Goal: Task Accomplishment & Management: Manage account settings

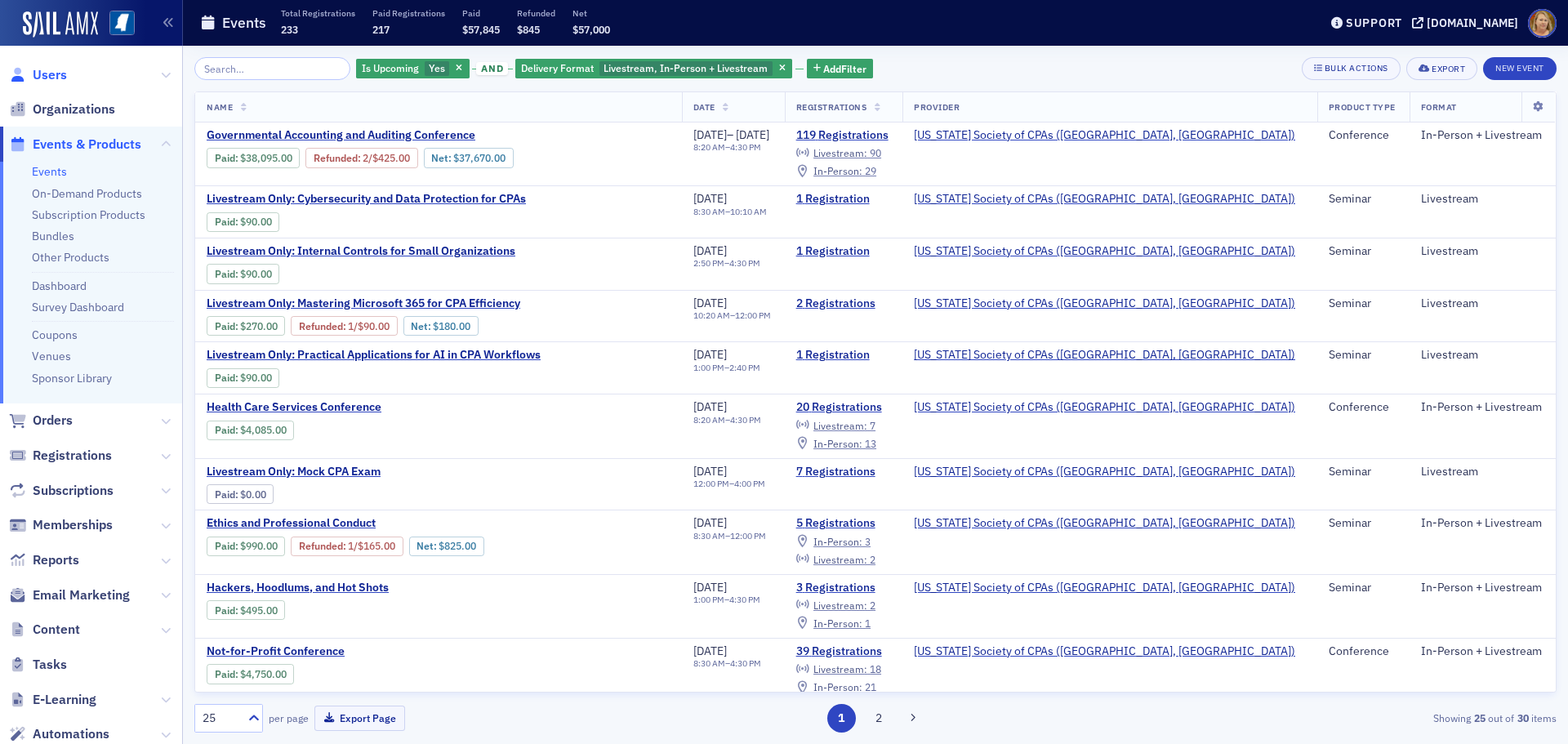
click at [62, 72] on span "Users" at bounding box center [50, 75] width 34 height 18
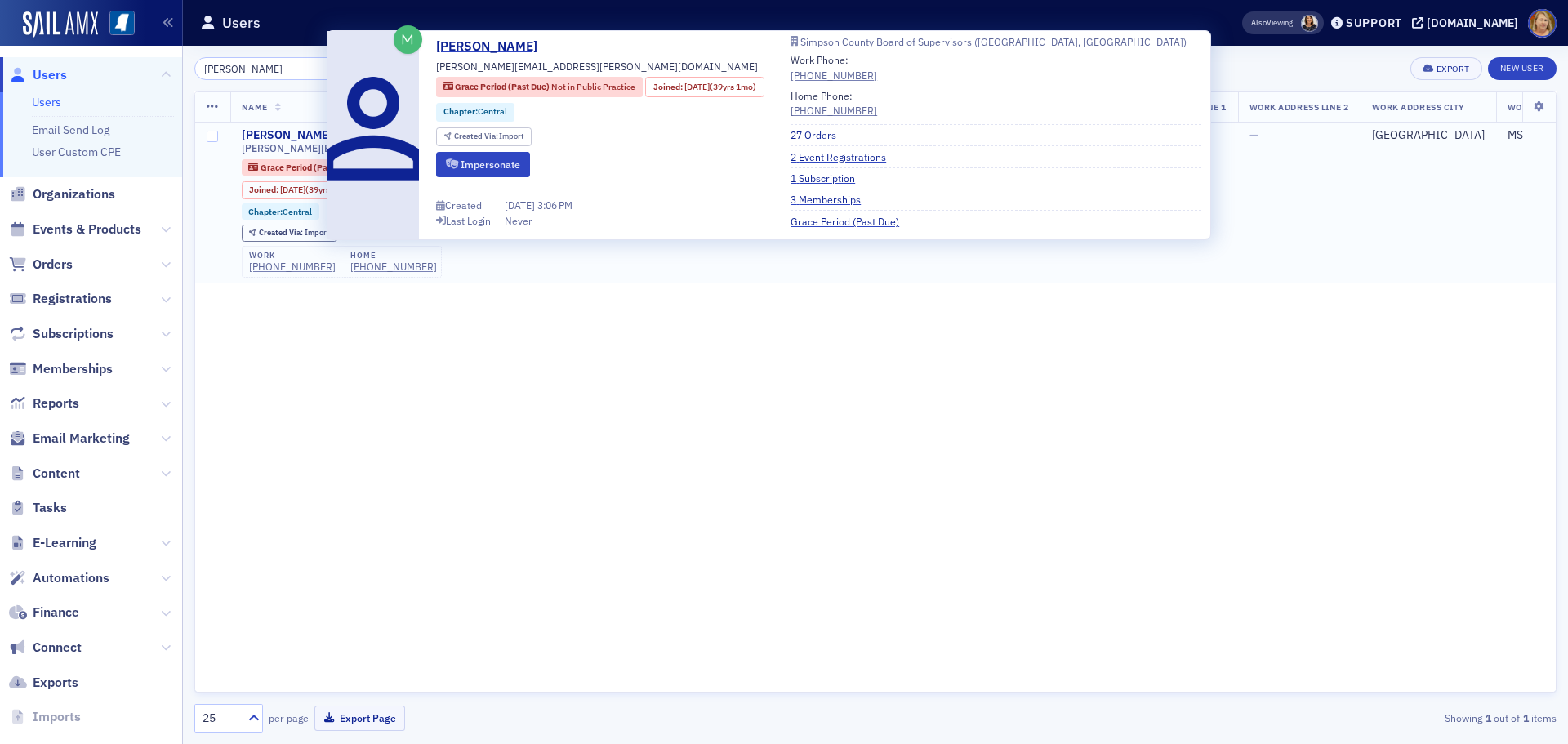
type input "[PERSON_NAME]"
click at [280, 132] on div "[PERSON_NAME]" at bounding box center [287, 135] width 91 height 15
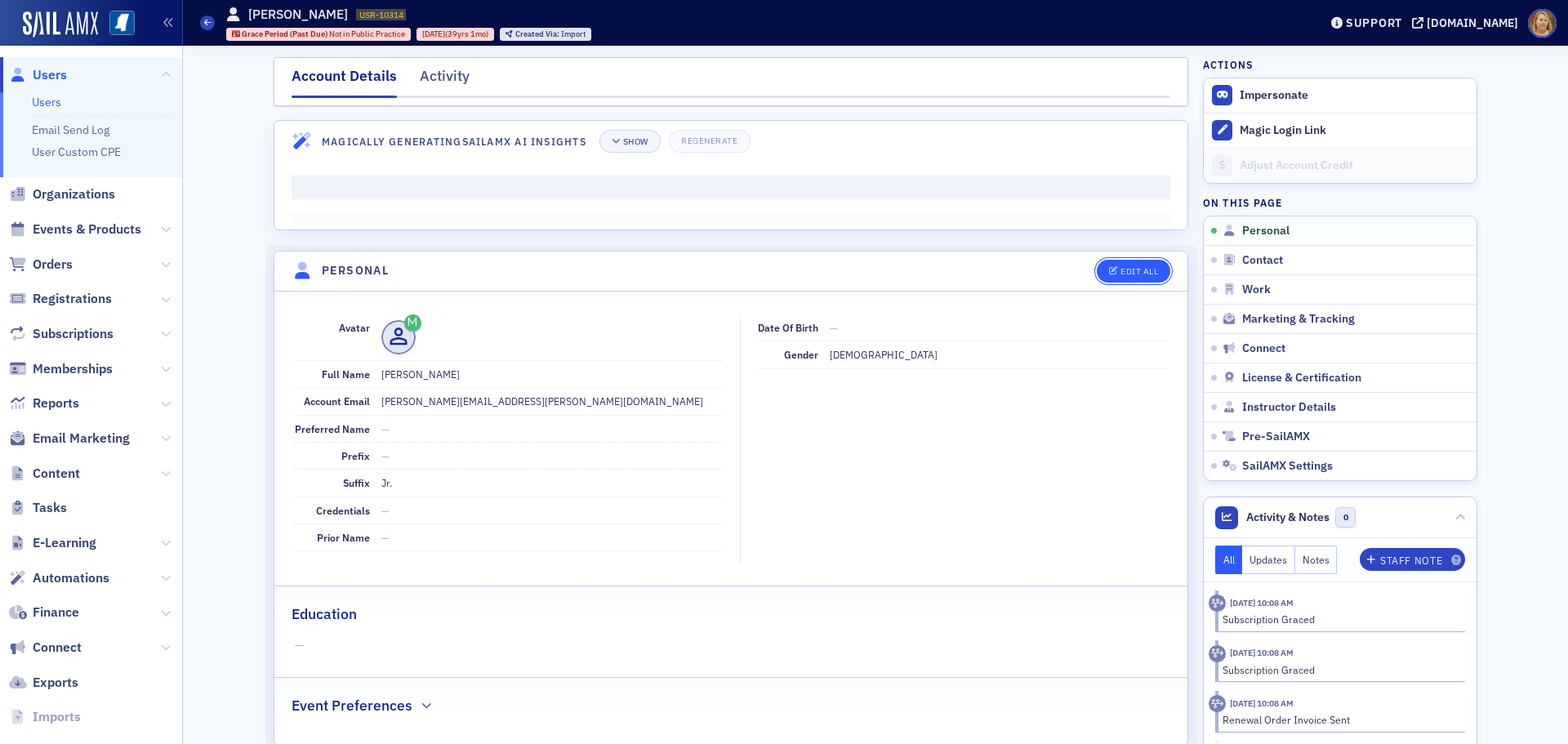
click at [1129, 267] on div "Edit All" at bounding box center [1139, 271] width 38 height 9
select select "US"
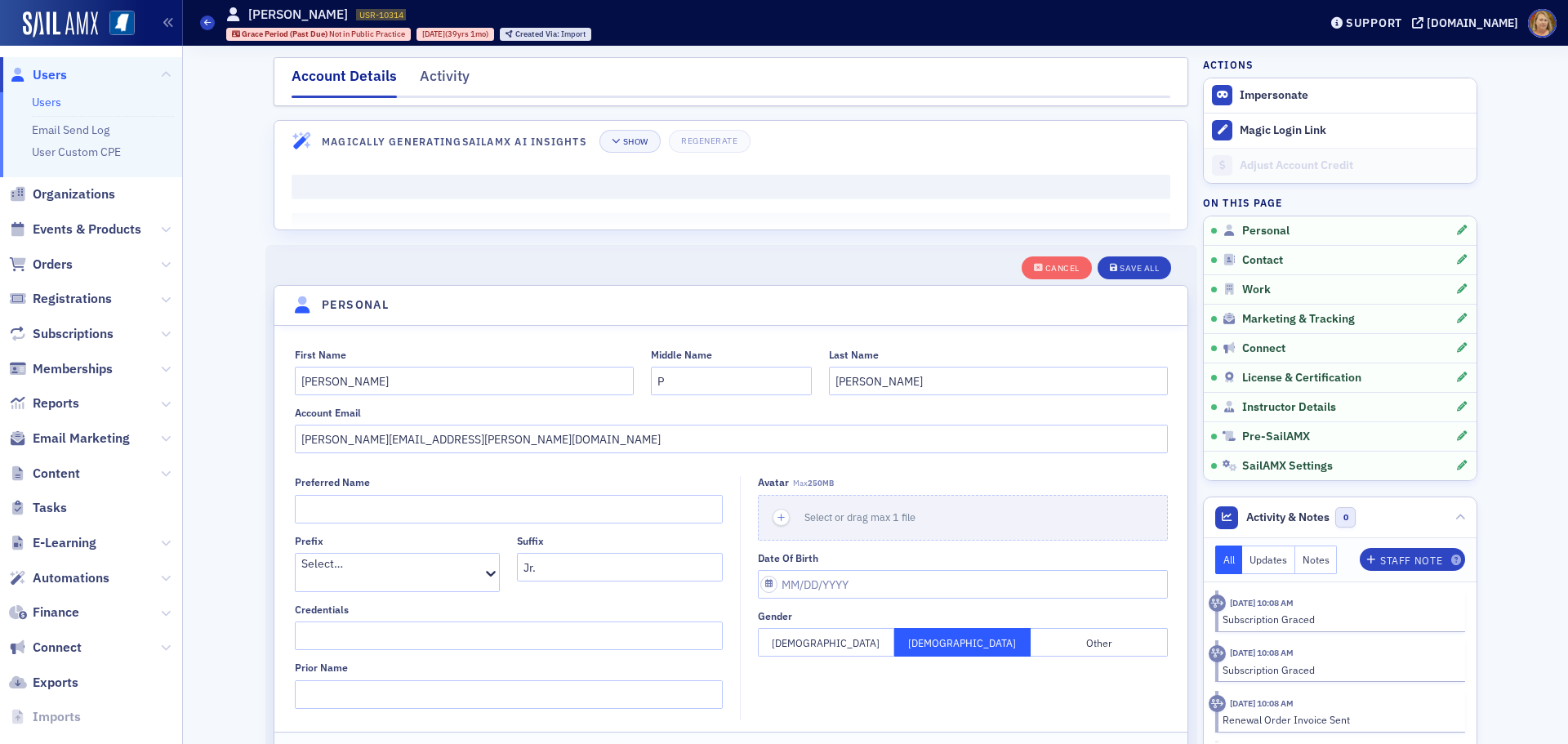
scroll to position [191, 0]
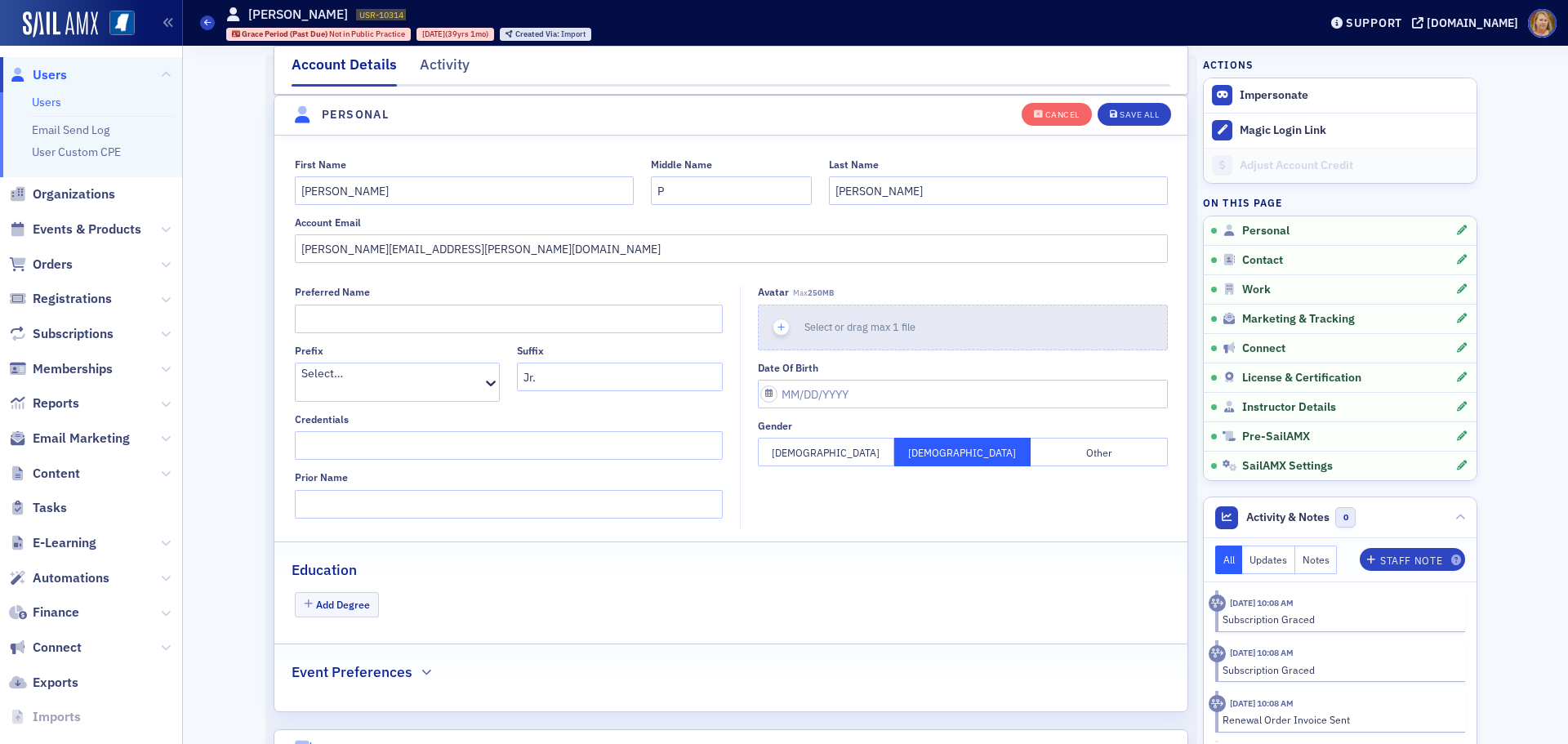
click at [777, 329] on use "button" at bounding box center [781, 327] width 8 height 8
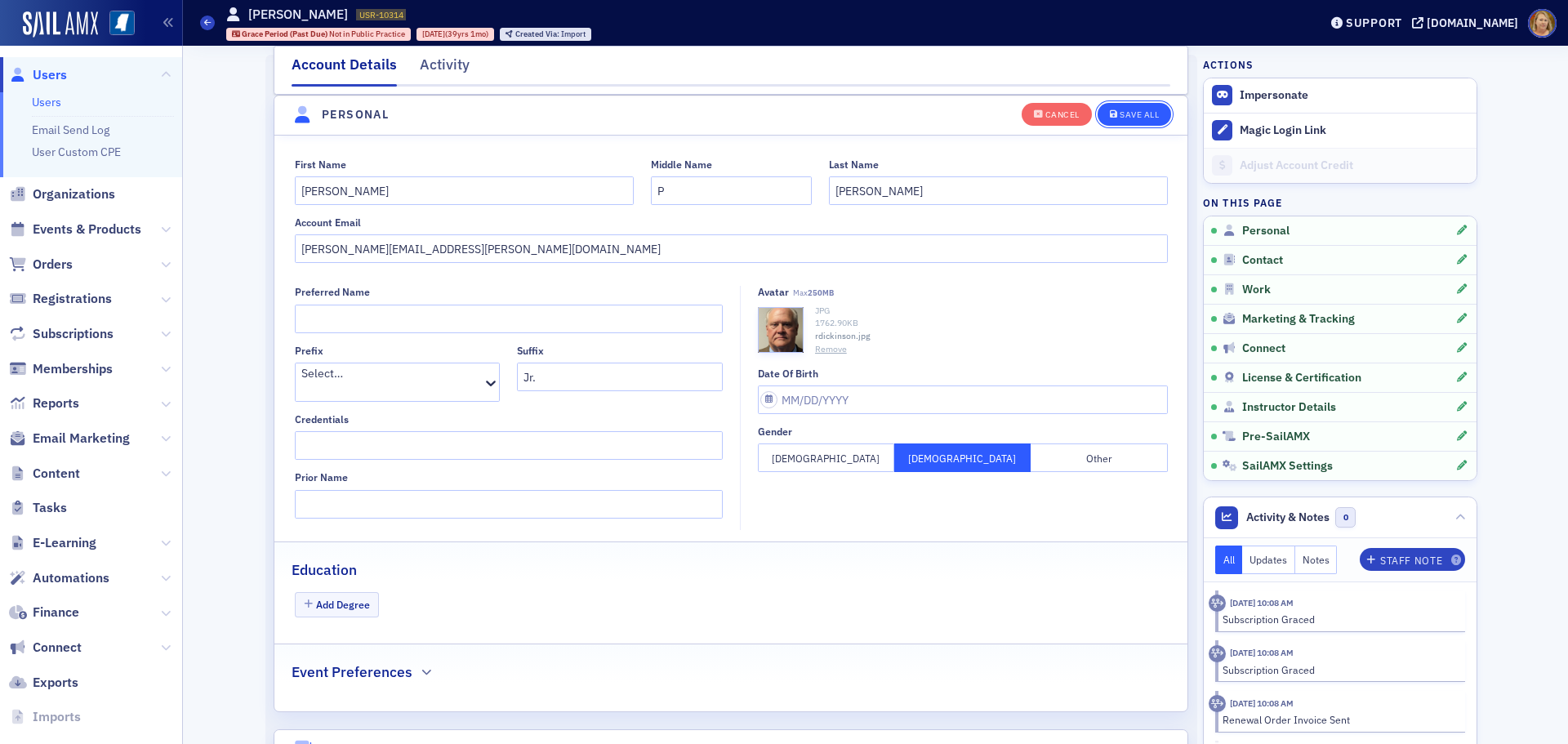
click at [1129, 112] on div "Save All" at bounding box center [1139, 115] width 39 height 9
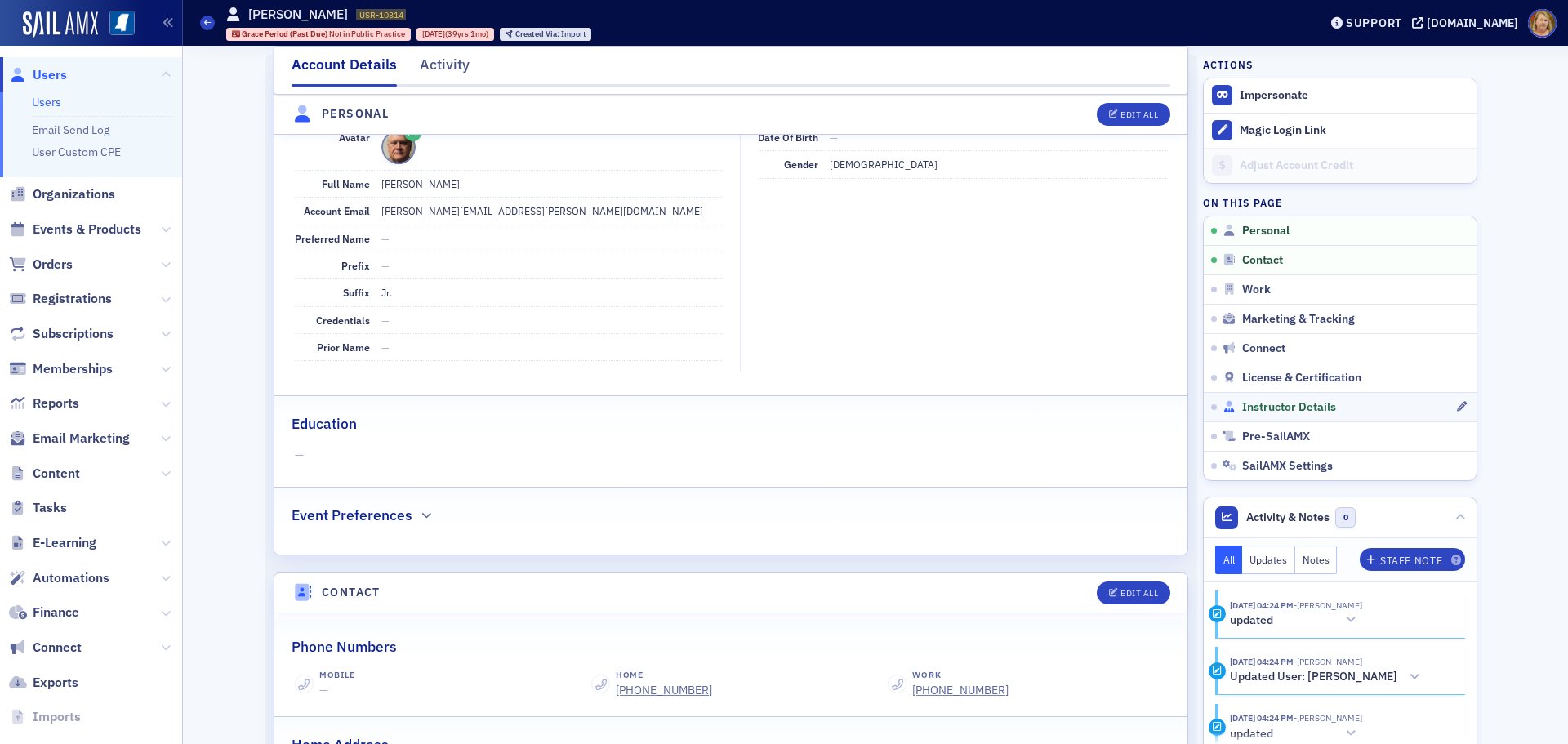
click at [1248, 405] on span "Instructor Details" at bounding box center [1288, 407] width 93 height 15
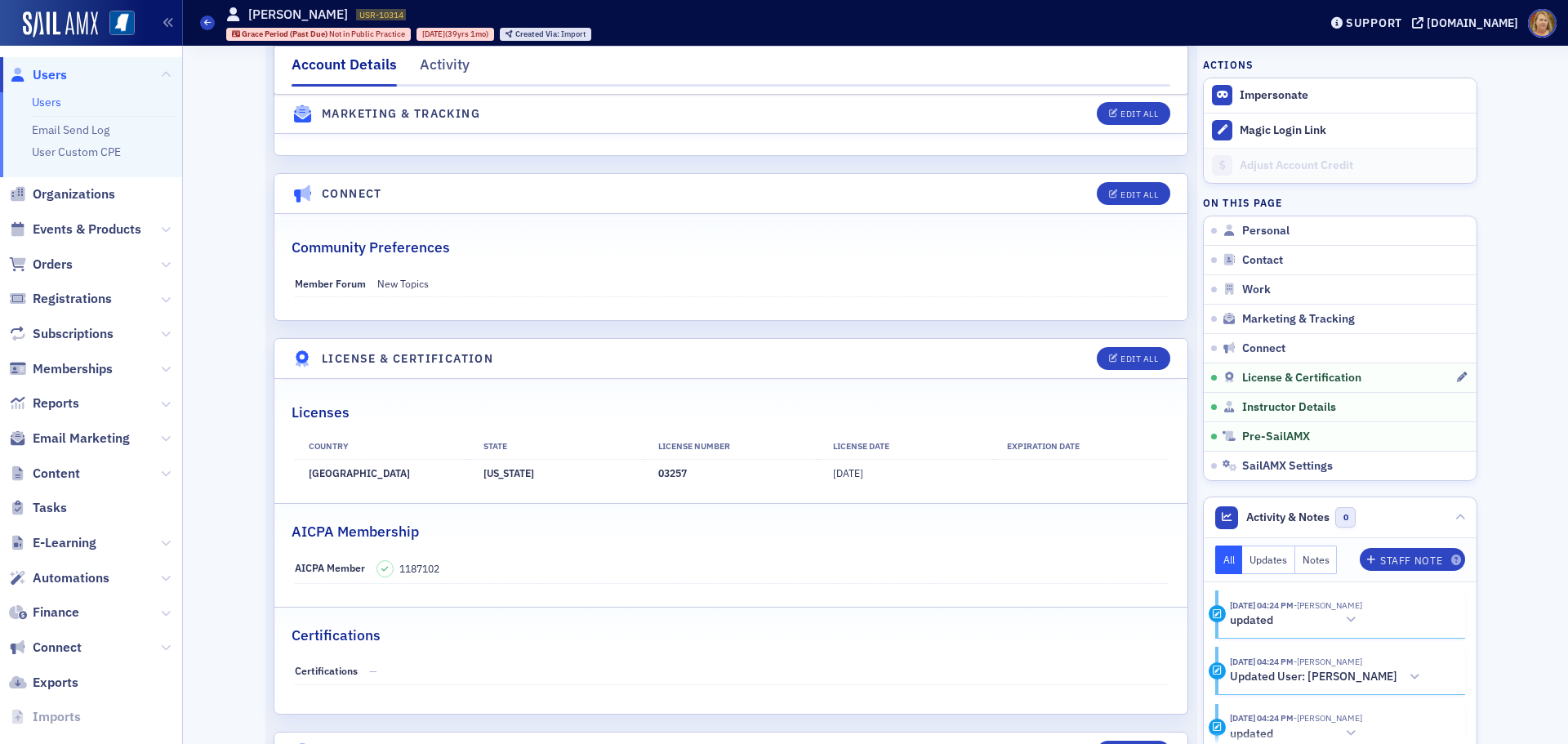
scroll to position [2888, 0]
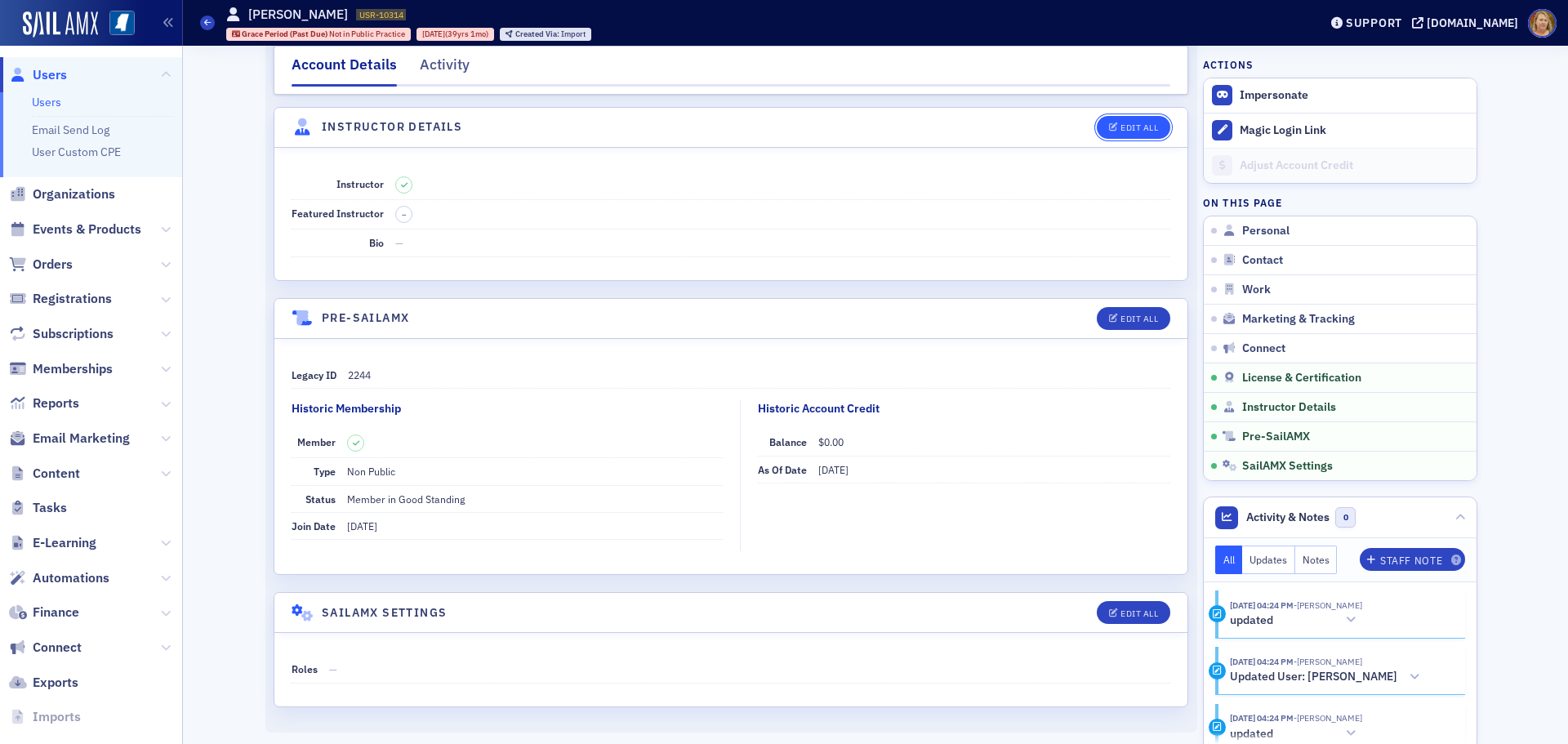
click at [1139, 130] on div "Edit All" at bounding box center [1139, 128] width 38 height 9
select select "US"
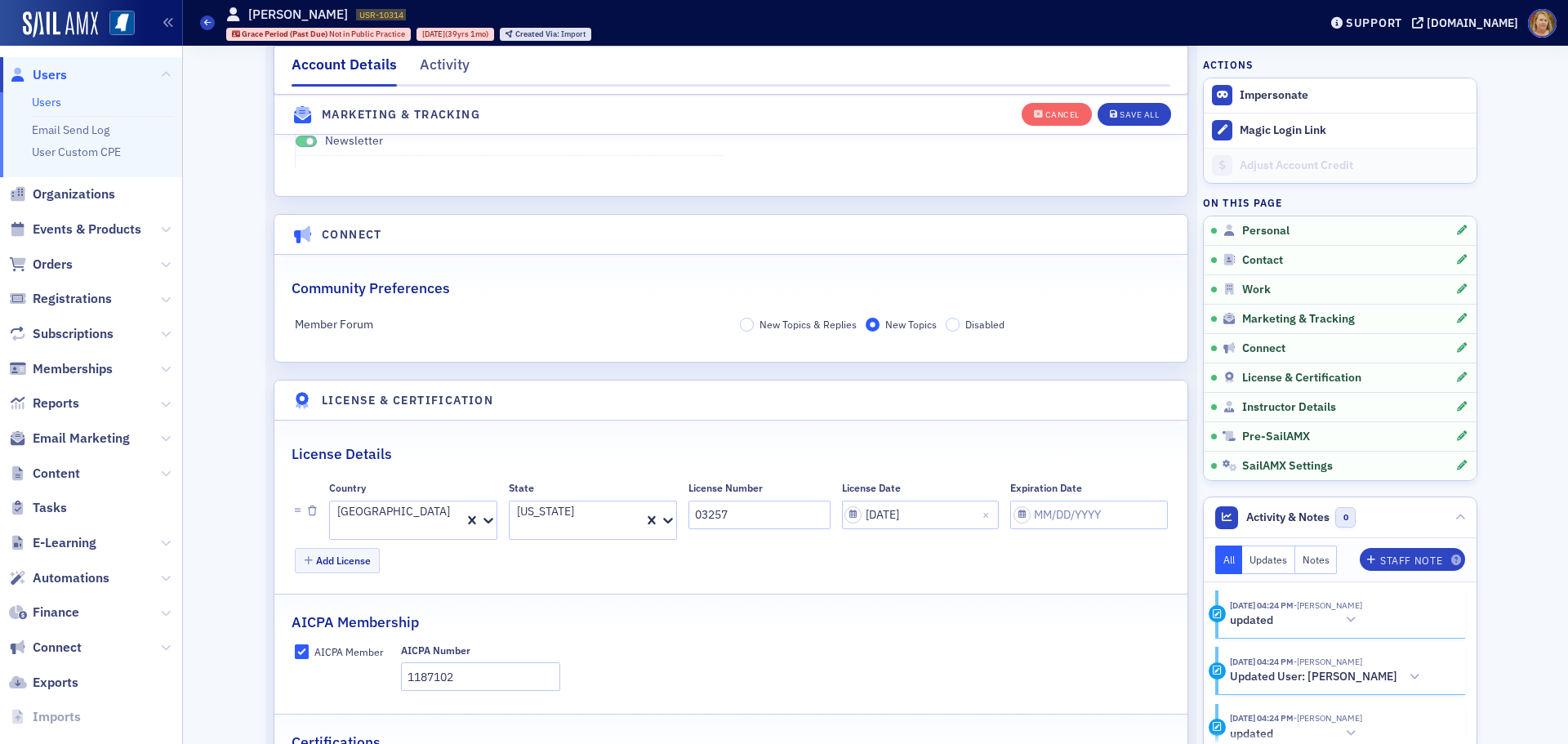
scroll to position [3532, 0]
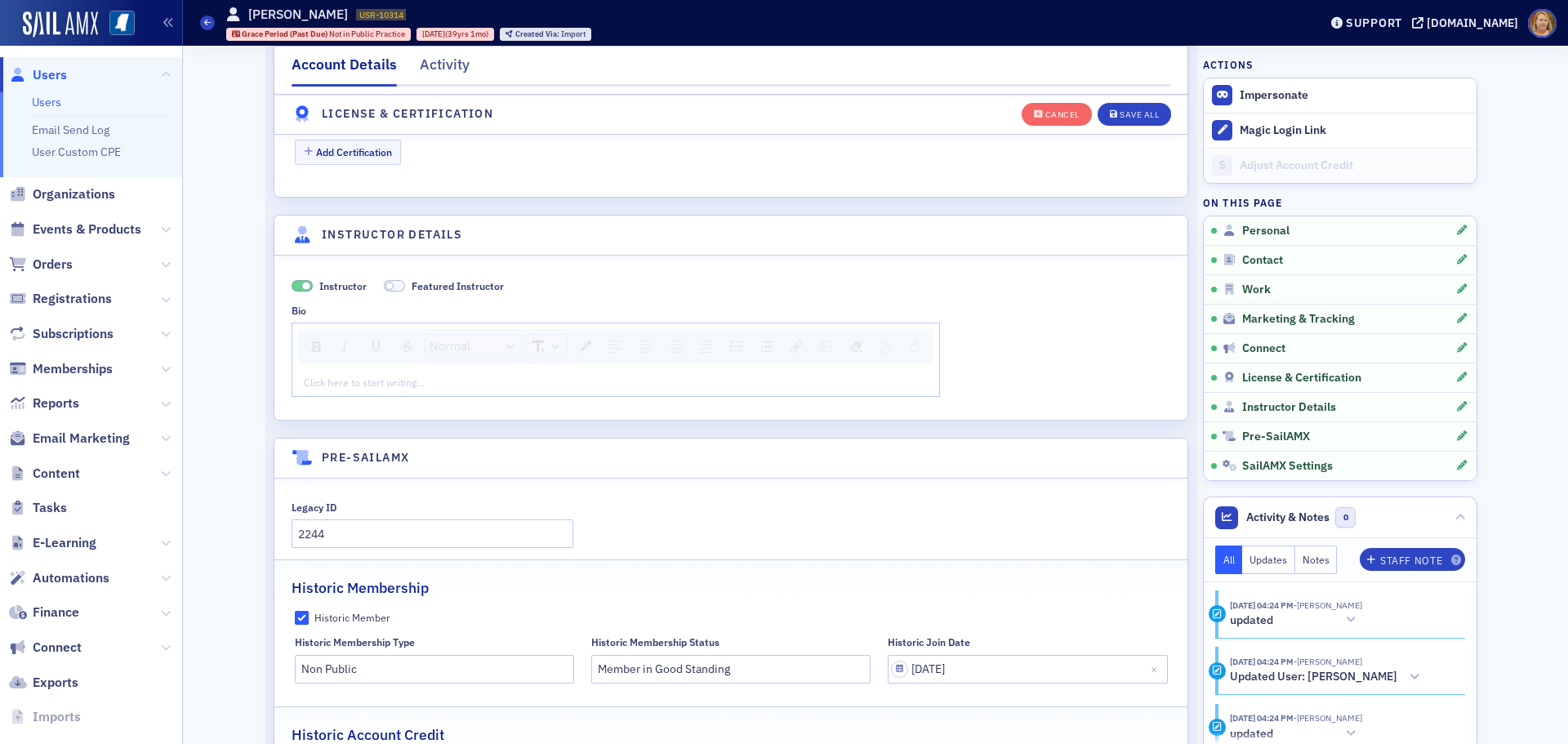
click at [441, 369] on div "Click here to start writing…" at bounding box center [616, 382] width 647 height 26
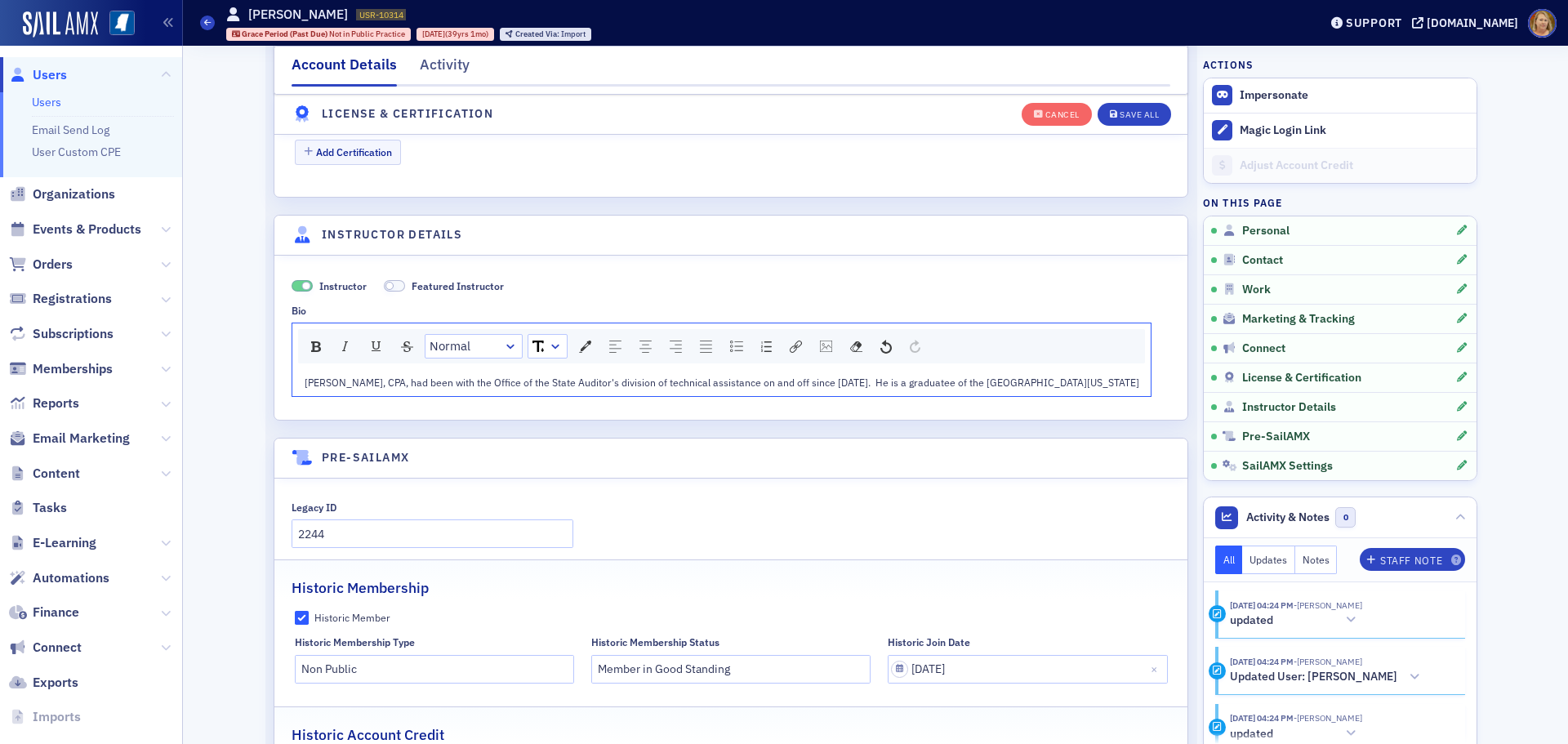
click at [947, 376] on span "[PERSON_NAME], CPA, had been with the Office of the State Auditor's division of…" at bounding box center [721, 382] width 835 height 13
click at [1083, 369] on div "[PERSON_NAME], CPA, had been with the Office of the State Auditor's division of…" at bounding box center [719, 382] width 853 height 26
click at [1084, 369] on div "[PERSON_NAME], CPA, had been with the Office of the State Auditor's division of…" at bounding box center [719, 382] width 853 height 26
drag, startPoint x: 952, startPoint y: 259, endPoint x: 885, endPoint y: 265, distance: 67.3
click at [885, 376] on span "[PERSON_NAME], CPA, had been with the Office of the State Auditor's division of…" at bounding box center [719, 382] width 829 height 13
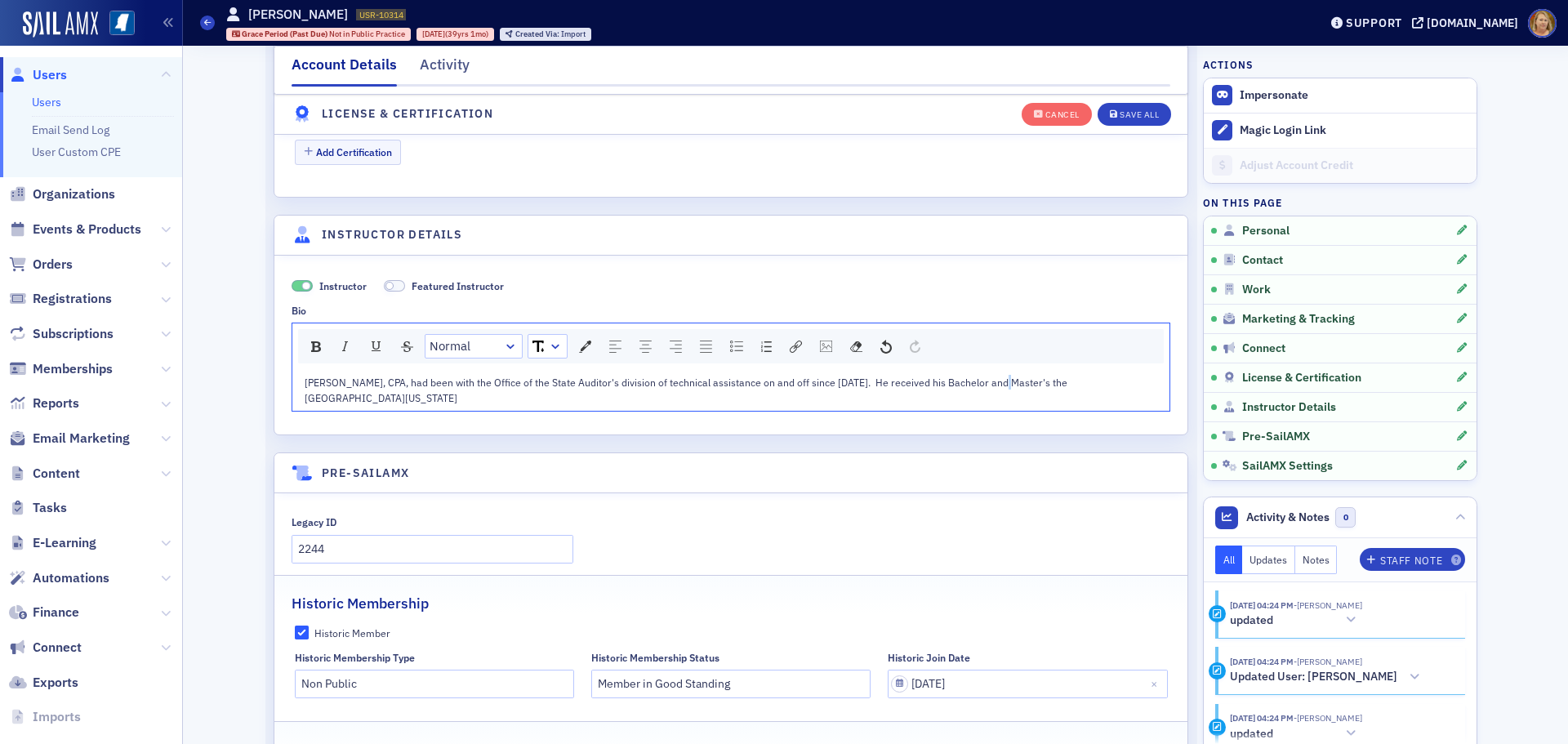
click at [978, 376] on span "[PERSON_NAME], CPA, had been with the Office of the State Auditor's division of…" at bounding box center [687, 390] width 765 height 27
click at [980, 376] on span "[PERSON_NAME], CPA, had been with the Office of the State Auditor's division of…" at bounding box center [687, 390] width 765 height 27
click at [982, 376] on span "[PERSON_NAME], CPA, had been with the Office of the State Auditor's division of…" at bounding box center [687, 390] width 765 height 27
click at [1052, 376] on span "[PERSON_NAME], CPA, had been with the Office of the State Auditor's division of…" at bounding box center [691, 390] width 773 height 27
click at [451, 375] on div "[PERSON_NAME], CPA, had been with the Office of the State Auditor's division of…" at bounding box center [731, 390] width 853 height 30
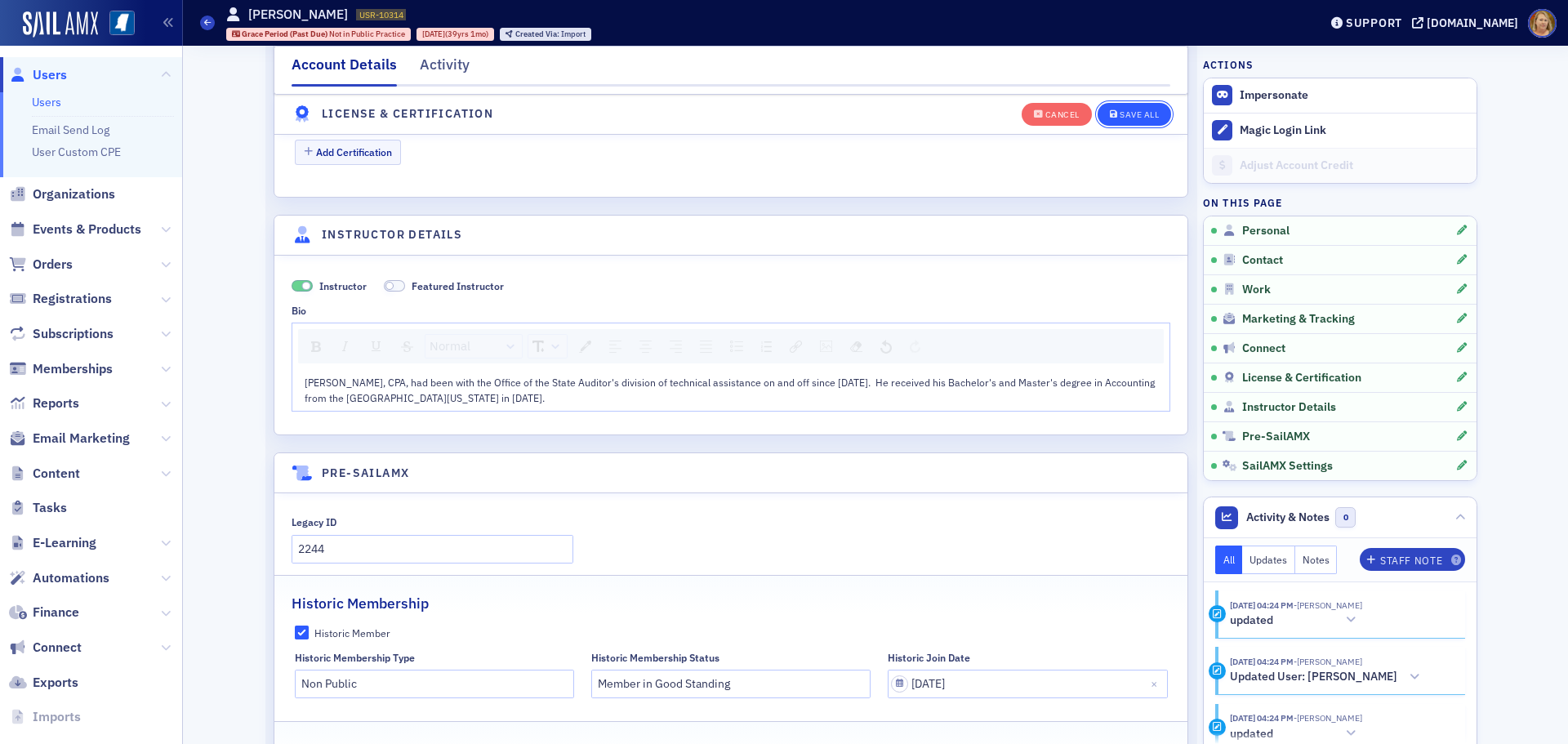
click at [1140, 111] on div "Save All" at bounding box center [1139, 115] width 39 height 9
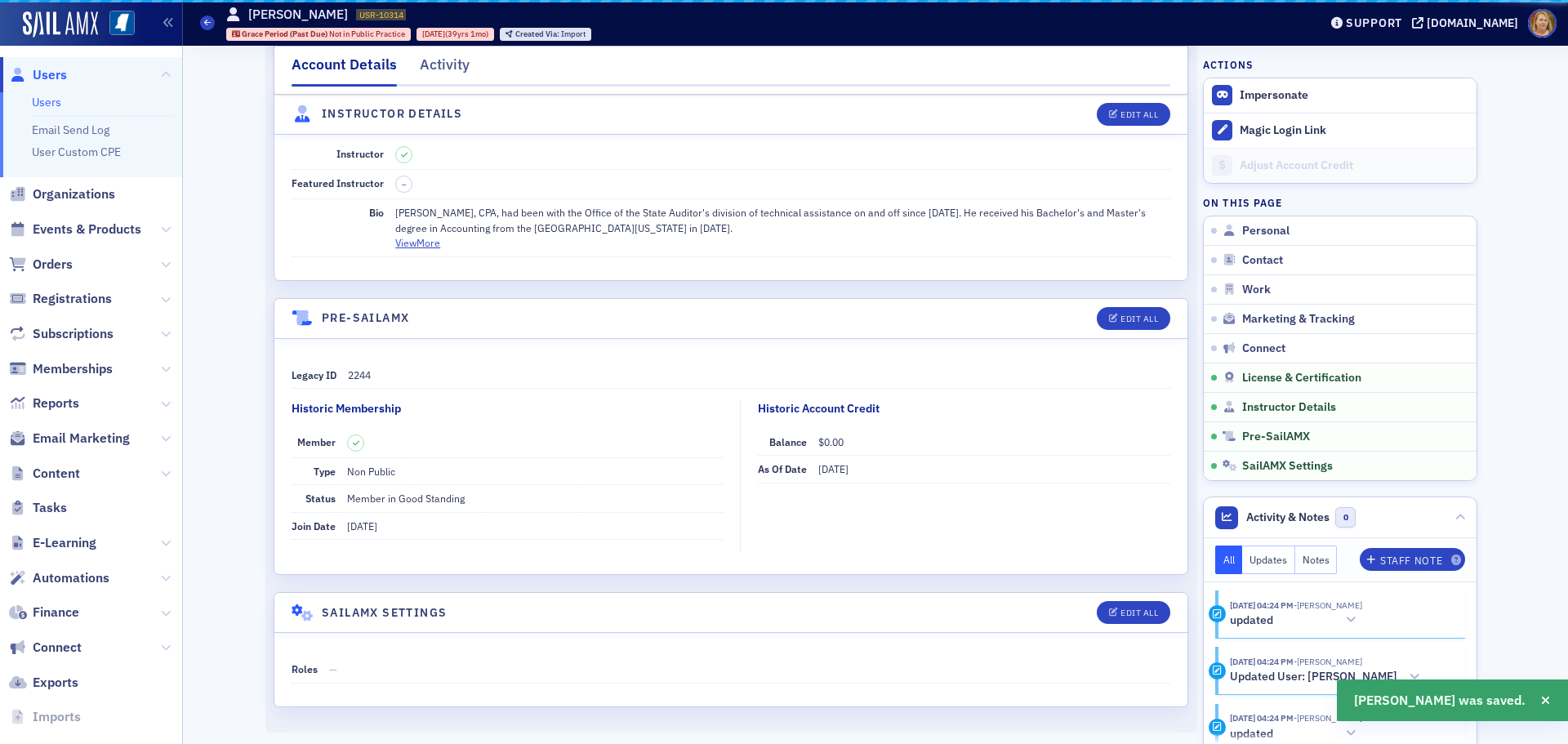
scroll to position [2919, 0]
